Goal: Book appointment/travel/reservation

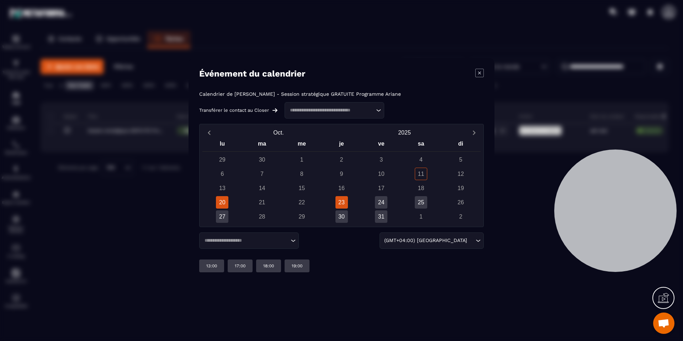
click at [344, 202] on div "23" at bounding box center [341, 202] width 12 height 12
click at [377, 201] on div "24" at bounding box center [381, 202] width 12 height 12
drag, startPoint x: 227, startPoint y: 92, endPoint x: 293, endPoint y: 93, distance: 65.4
click at [293, 93] on p "Calendrier de [PERSON_NAME] - Session stratégique GRATUITE Programme Ariane" at bounding box center [300, 94] width 202 height 6
click at [265, 241] on input "Search for option" at bounding box center [245, 240] width 87 height 7
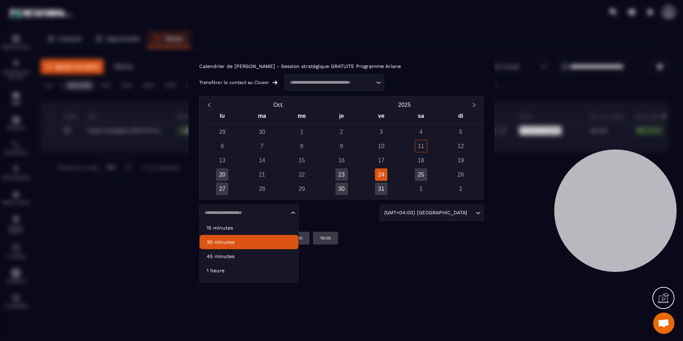
scroll to position [27, 0]
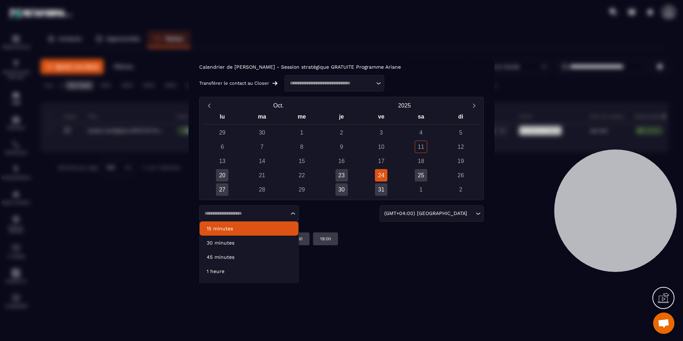
click at [322, 220] on div "Loading... 15 minutes 30 minutes 45 minutes 1 heure 2 heures (GMT+04:00) [GEOGR…" at bounding box center [341, 213] width 284 height 16
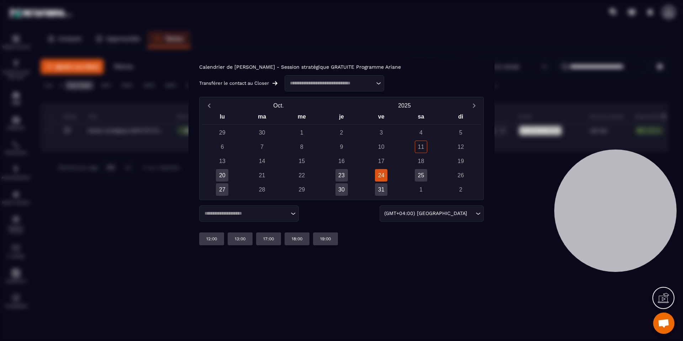
scroll to position [0, 0]
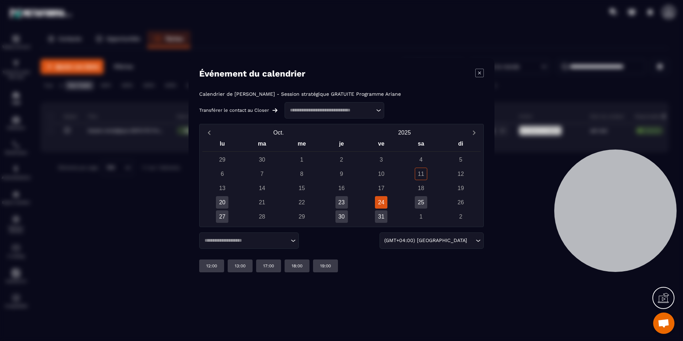
click at [261, 245] on div "Loading..." at bounding box center [249, 240] width 100 height 16
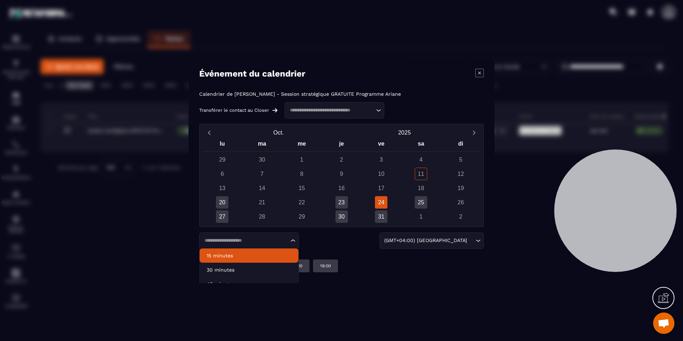
click at [254, 251] on li "15 minutes" at bounding box center [248, 255] width 99 height 14
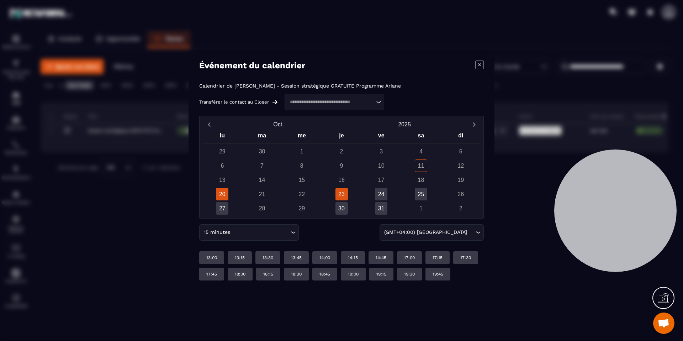
click at [344, 195] on div "23" at bounding box center [341, 194] width 12 height 12
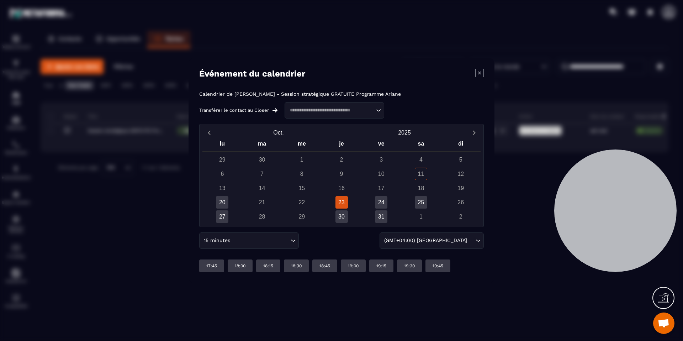
click at [251, 238] on input "Search for option" at bounding box center [259, 240] width 57 height 8
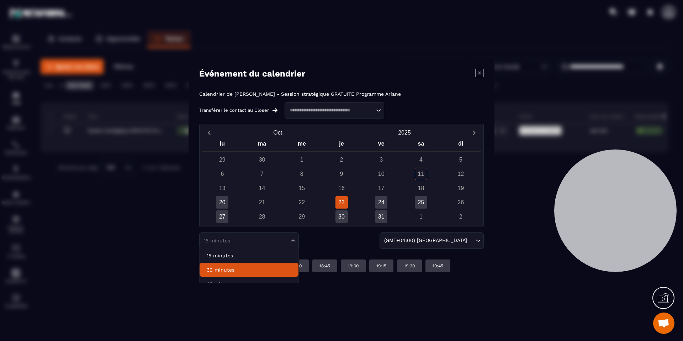
click at [244, 269] on p "30 minutes" at bounding box center [249, 269] width 85 height 7
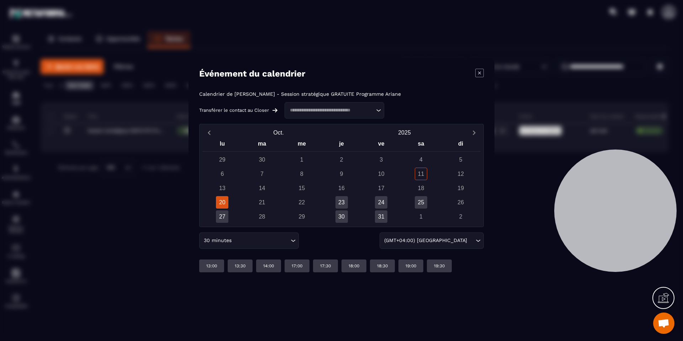
click at [480, 75] on icon "Modal window" at bounding box center [479, 73] width 9 height 9
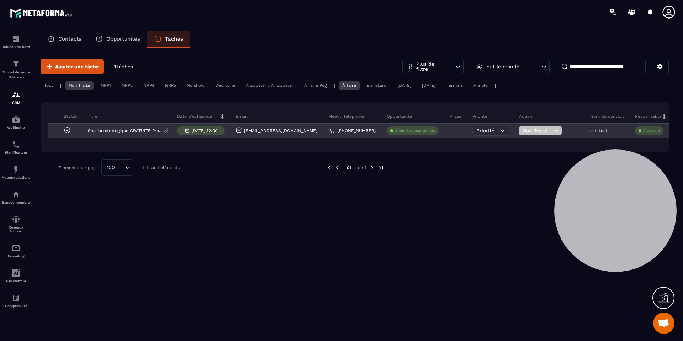
click at [136, 129] on p "Session stratégique GRATUITE Programme Ariane" at bounding box center [126, 130] width 76 height 5
